Goal: Information Seeking & Learning: Check status

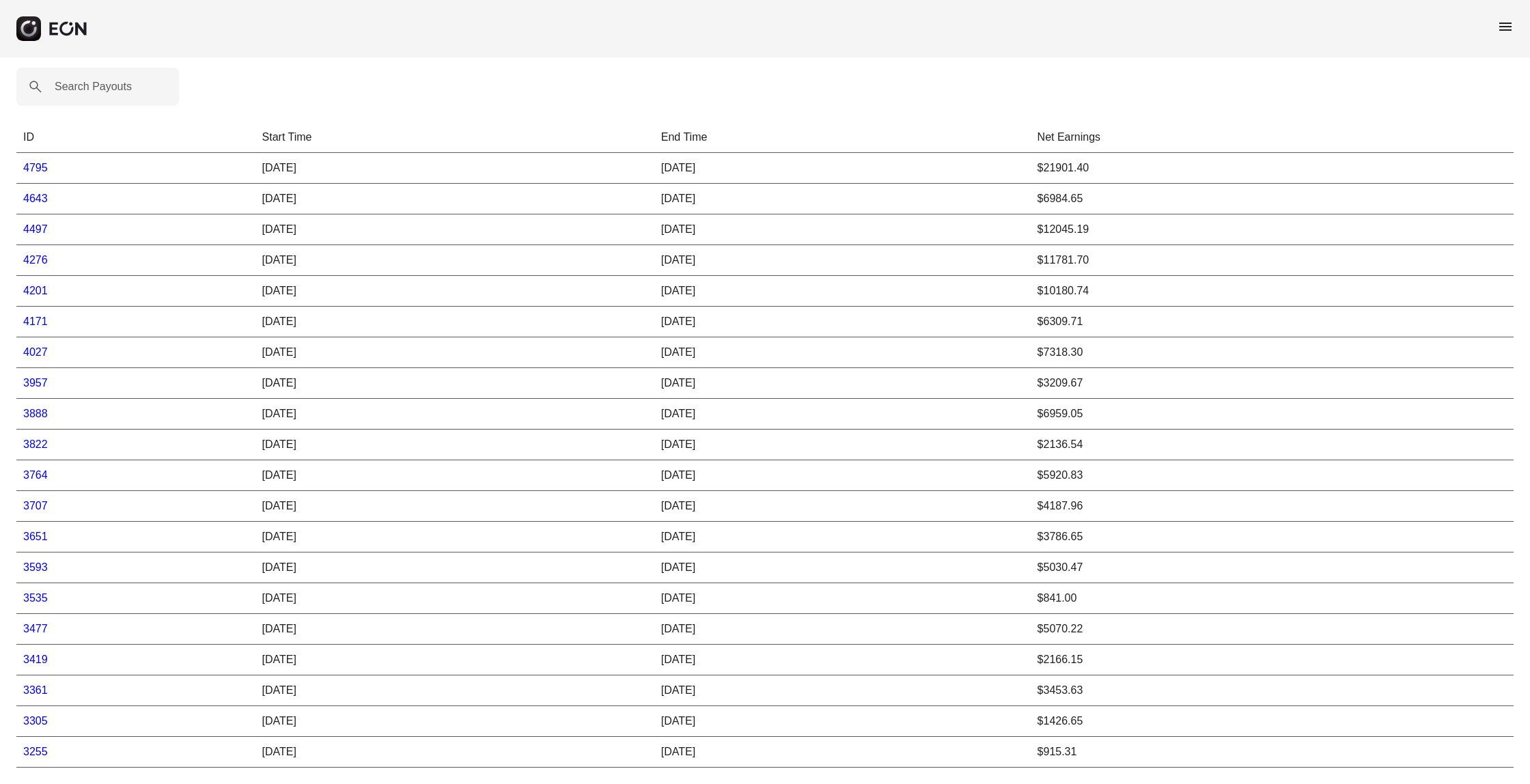
scroll to position [17, 0]
drag, startPoint x: 38, startPoint y: 617, endPoint x: 79, endPoint y: 618, distance: 41.0
click at [38, 623] on link "3477" at bounding box center [36, 628] width 25 height 12
click at [33, 561] on link "3593" at bounding box center [36, 567] width 25 height 12
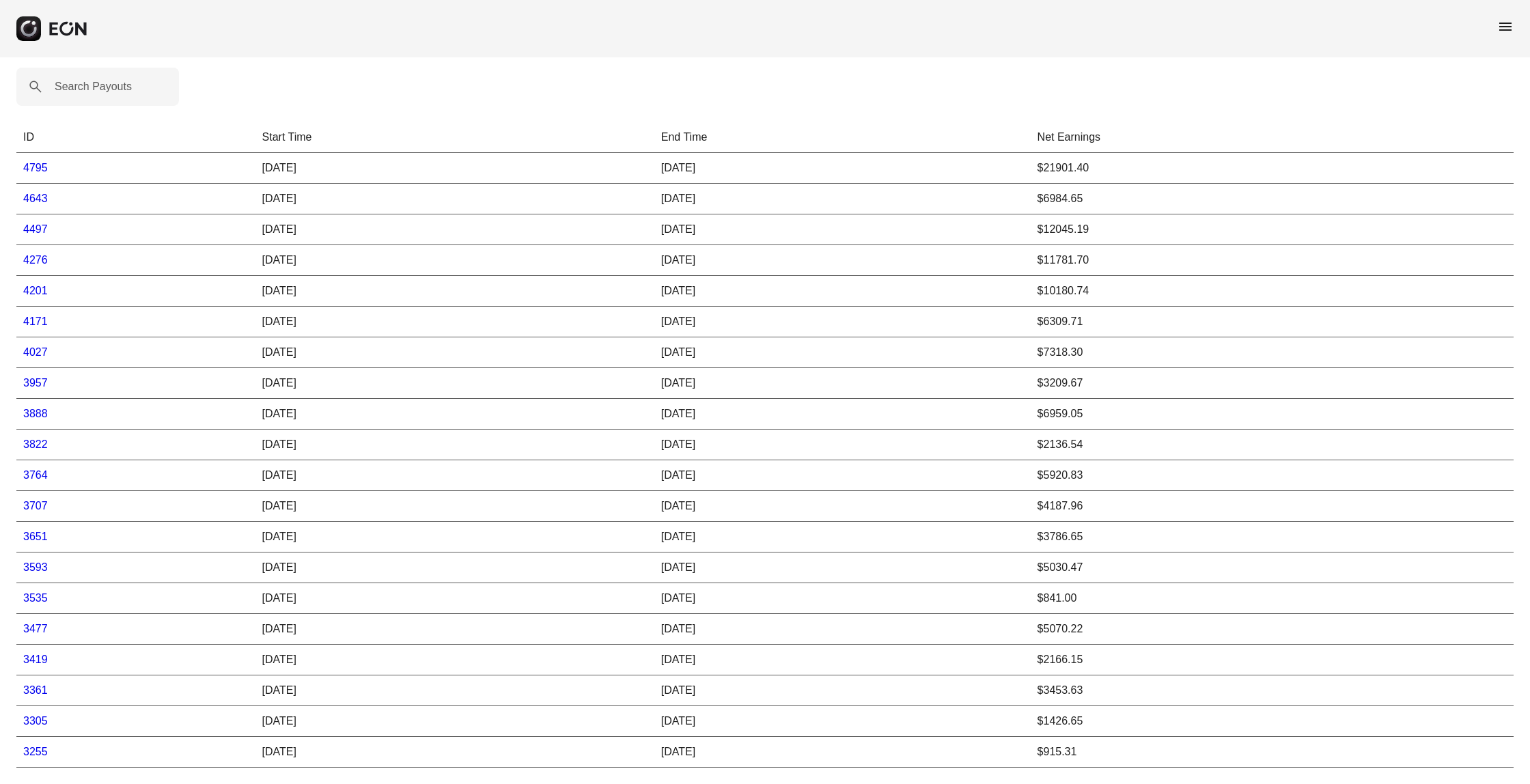
scroll to position [17, 0]
click at [33, 531] on link "3651" at bounding box center [36, 536] width 25 height 12
drag, startPoint x: 31, startPoint y: 510, endPoint x: 76, endPoint y: 515, distance: 45.3
click at [31, 510] on link "3707" at bounding box center [36, 511] width 25 height 12
click at [39, 480] on link "3764" at bounding box center [36, 481] width 25 height 12
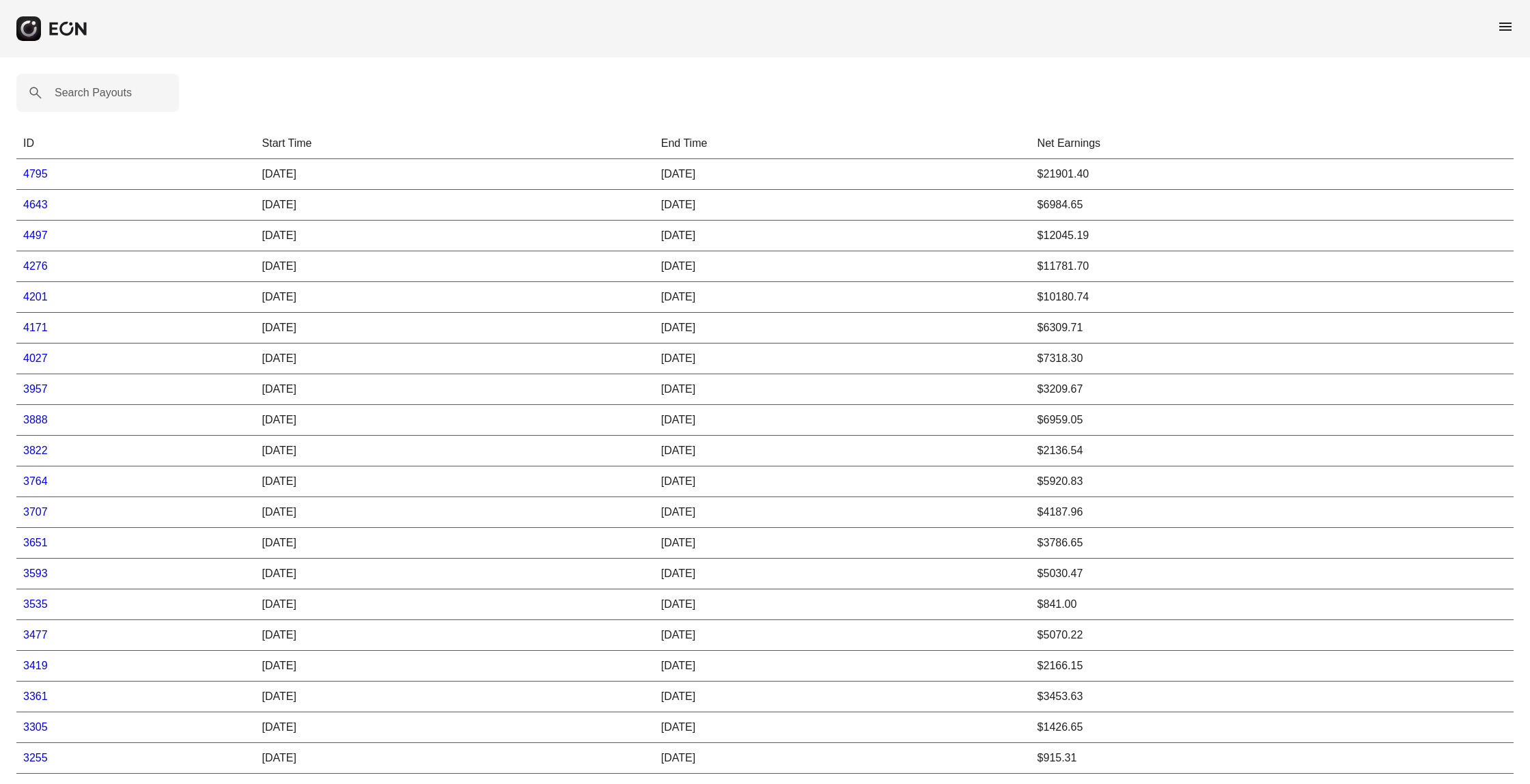
click at [42, 449] on link "3822" at bounding box center [36, 450] width 25 height 12
click at [34, 421] on link "3888" at bounding box center [36, 419] width 25 height 12
click at [31, 383] on td "3957" at bounding box center [136, 390] width 239 height 30
click at [35, 389] on link "3957" at bounding box center [36, 389] width 25 height 12
click at [39, 357] on link "4027" at bounding box center [36, 358] width 25 height 12
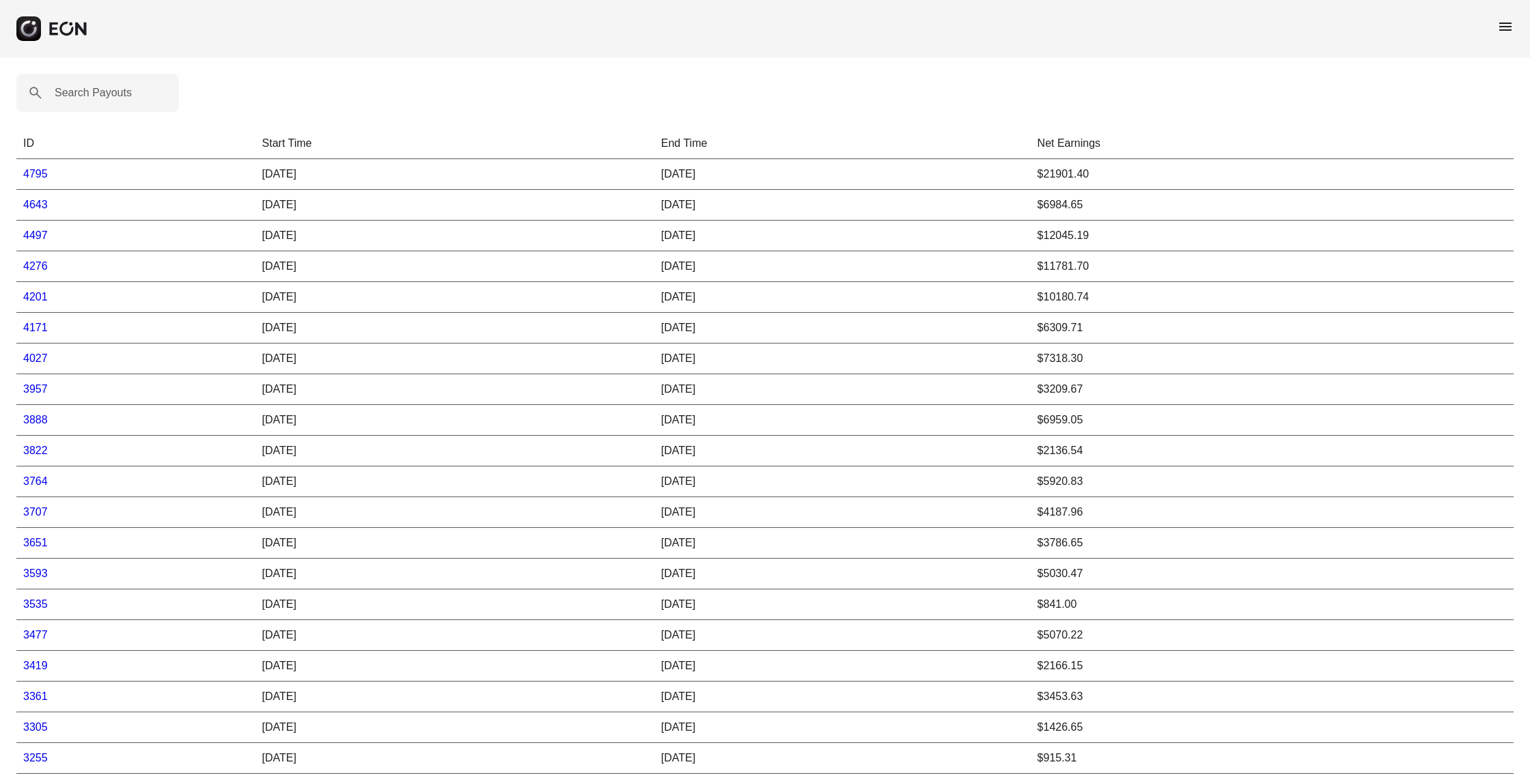
click at [38, 327] on link "4171" at bounding box center [36, 327] width 25 height 12
